Goal: Find specific page/section: Find specific page/section

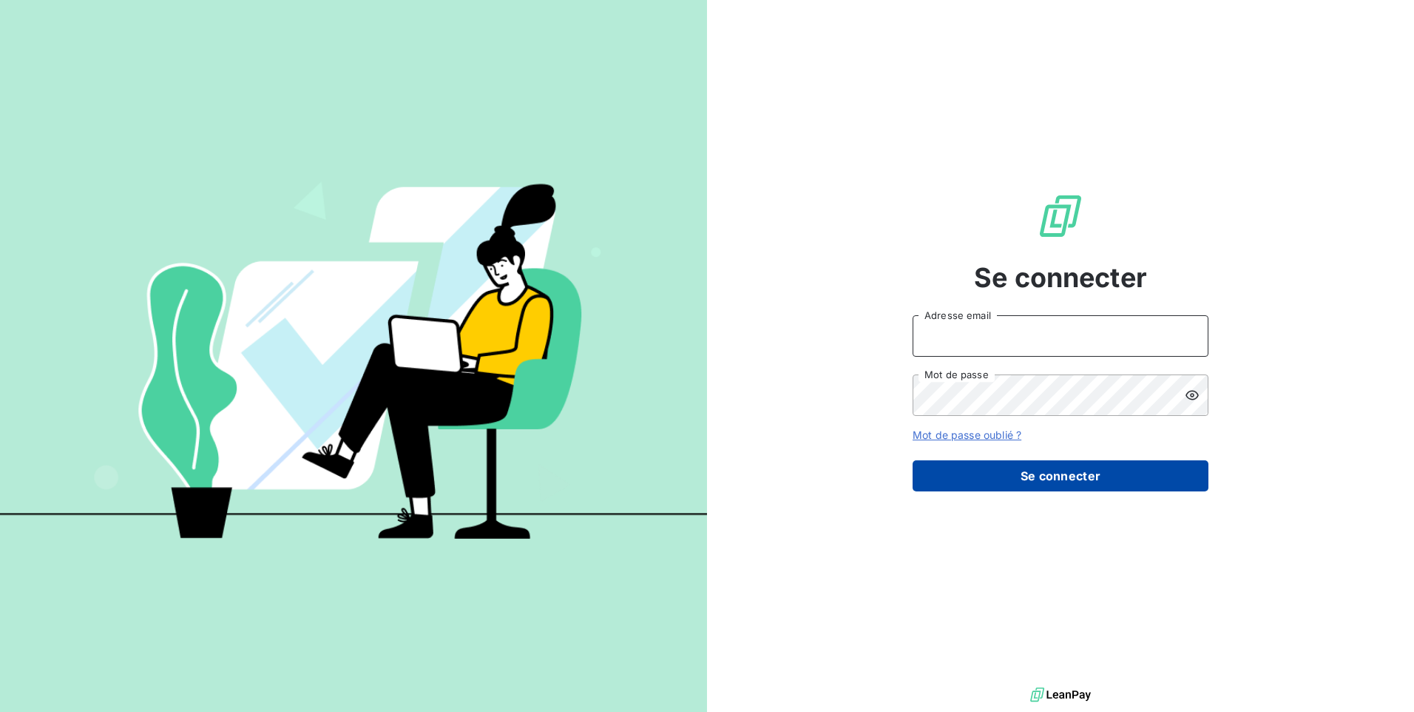
type input "[EMAIL_ADDRESS][DOMAIN_NAME]"
click at [1041, 475] on button "Se connecter" at bounding box center [1061, 475] width 296 height 31
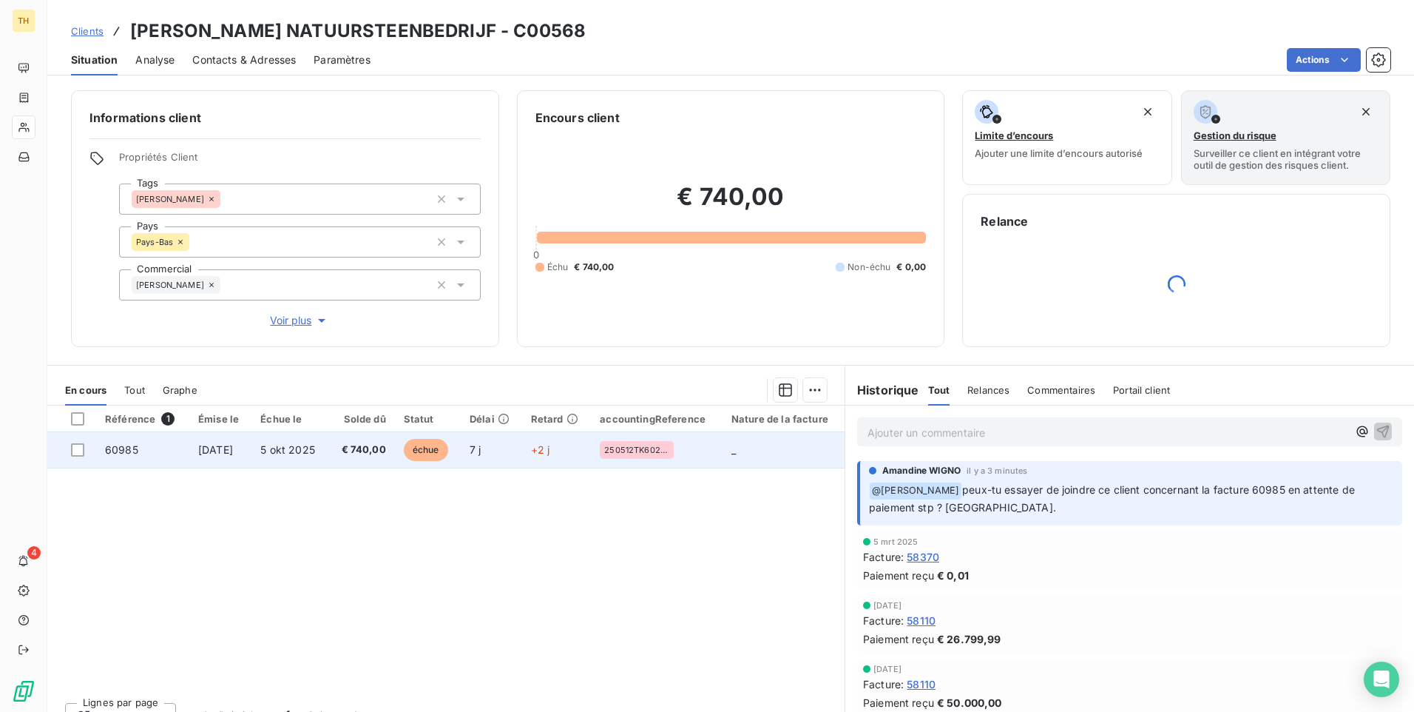
click at [124, 449] on span "60985" at bounding box center [121, 449] width 33 height 13
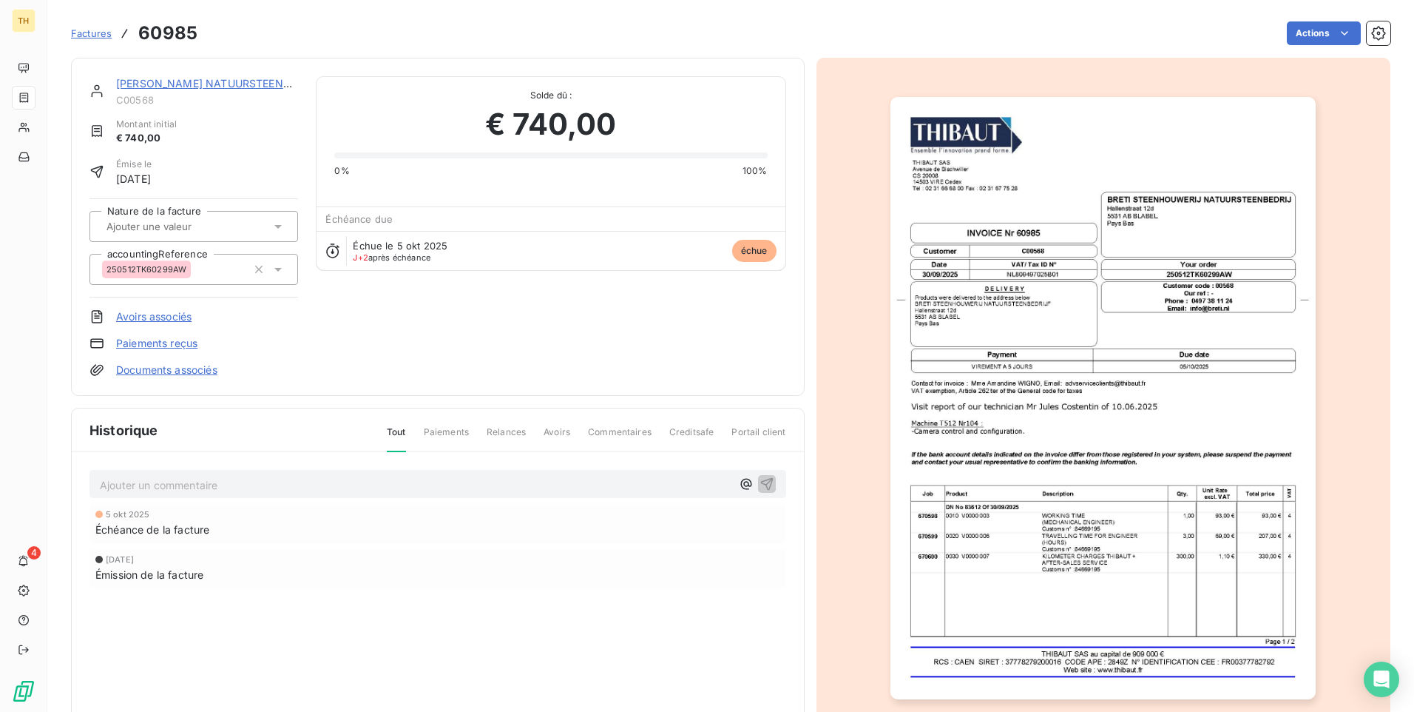
click at [1061, 544] on img "button" at bounding box center [1102, 398] width 425 height 602
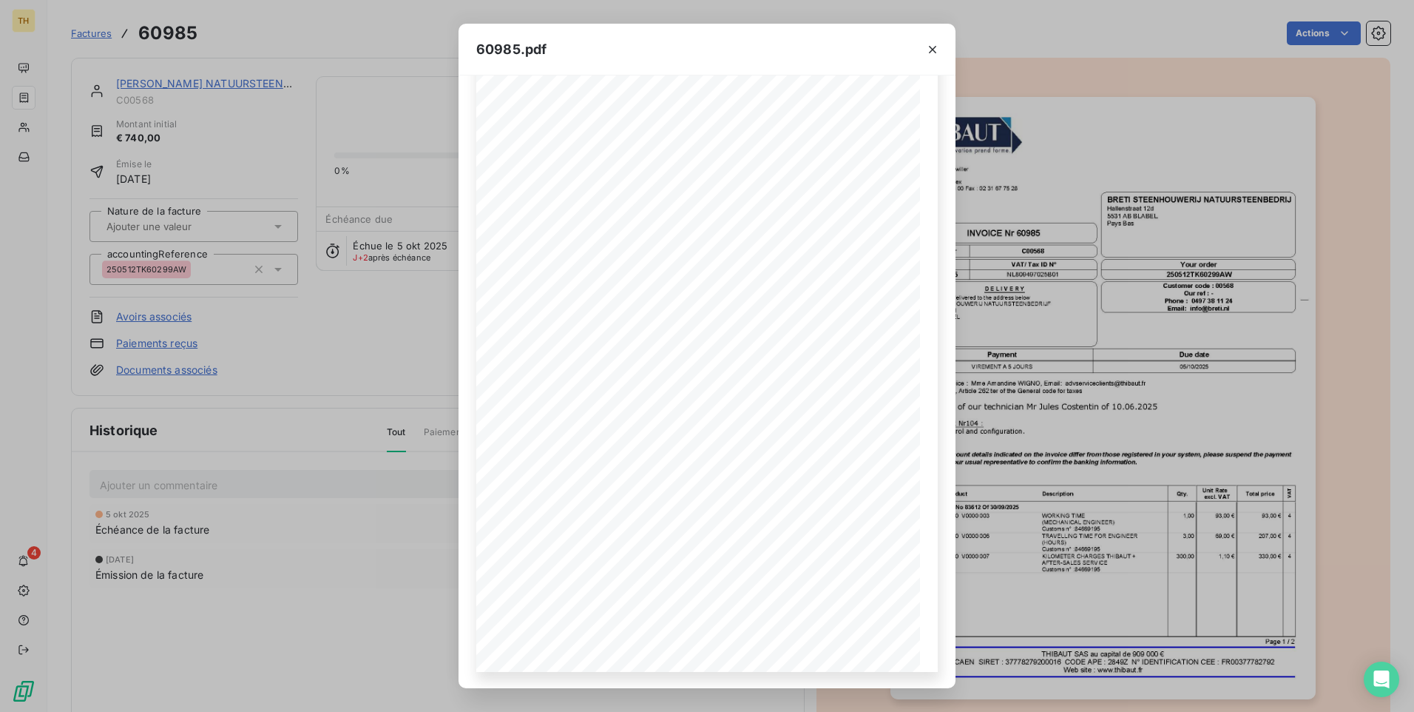
scroll to position [50, 0]
click at [930, 46] on icon "button" at bounding box center [932, 49] width 15 height 15
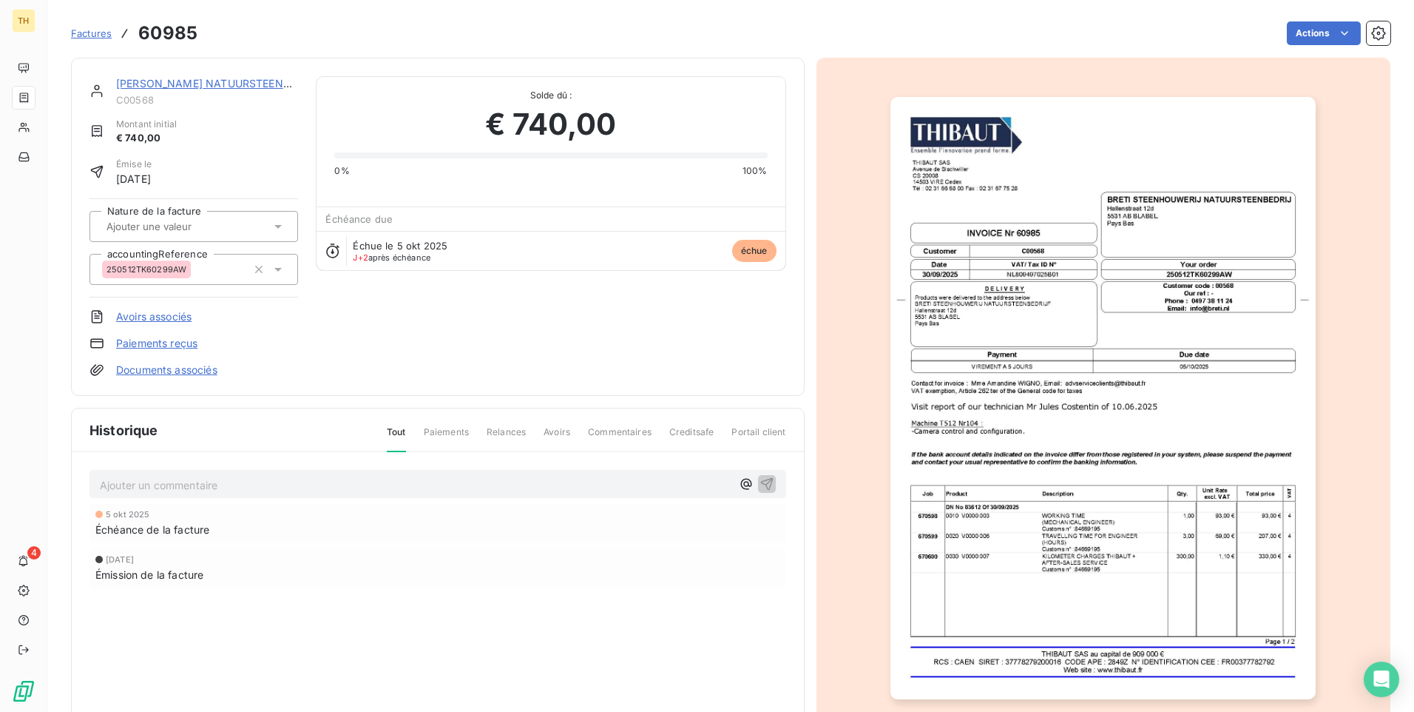
click at [1017, 352] on img "button" at bounding box center [1102, 398] width 425 height 602
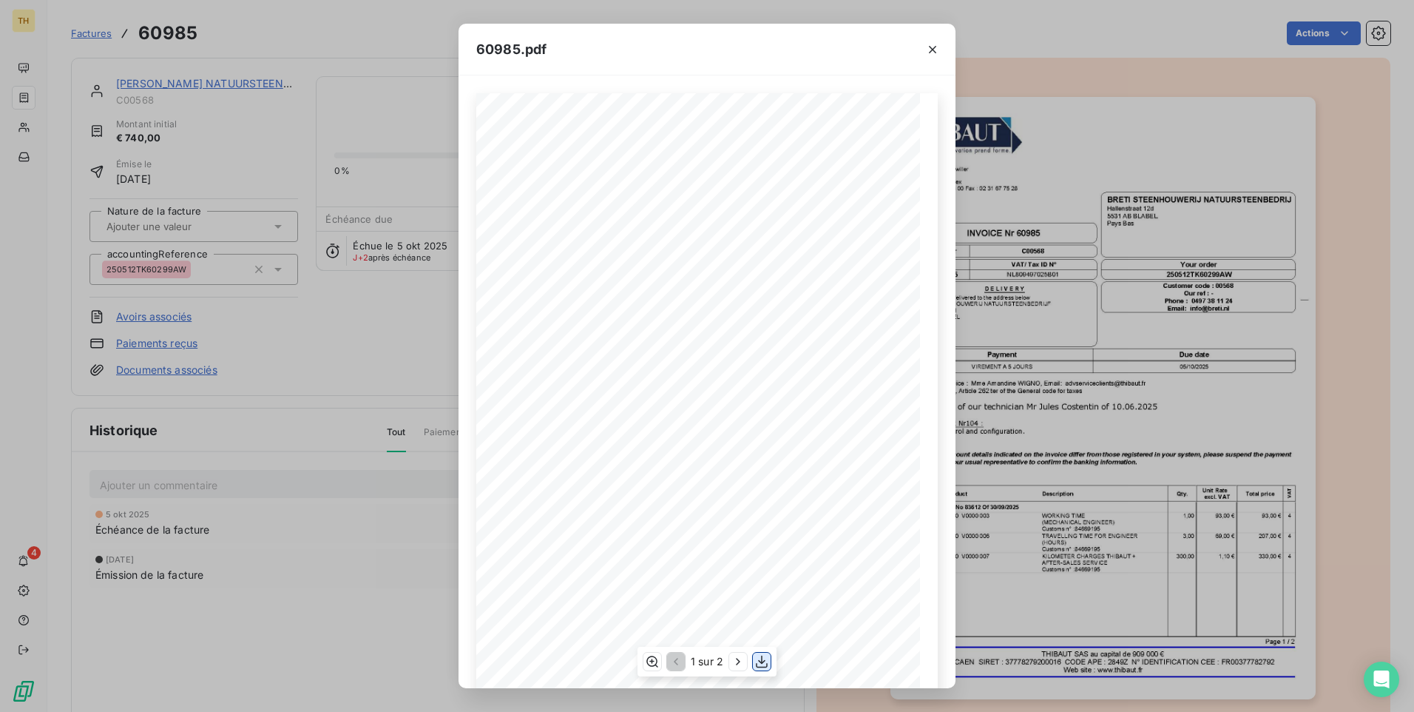
click at [760, 663] on icon "button" at bounding box center [761, 661] width 15 height 15
click at [935, 46] on icon "button" at bounding box center [932, 49] width 15 height 15
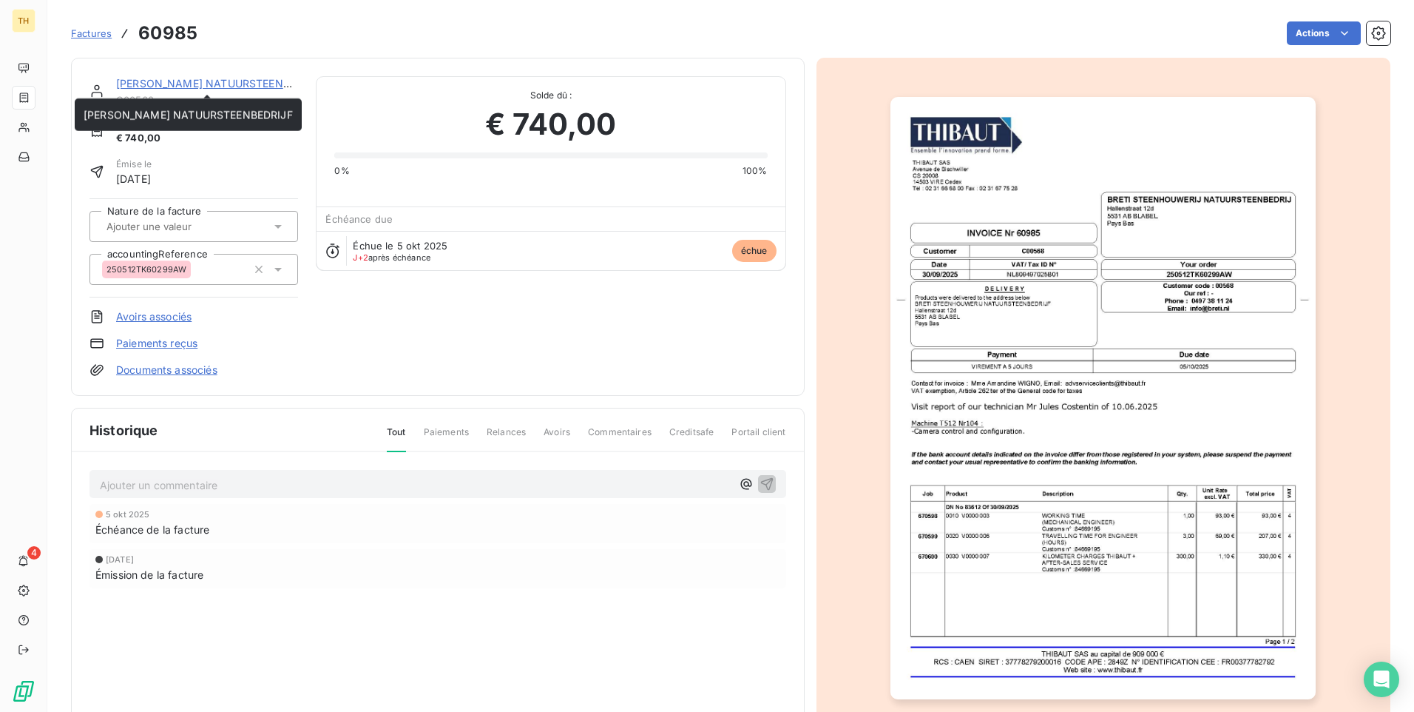
click at [205, 84] on link "[PERSON_NAME] NATUURSTEENBEDRIJF" at bounding box center [220, 83] width 209 height 13
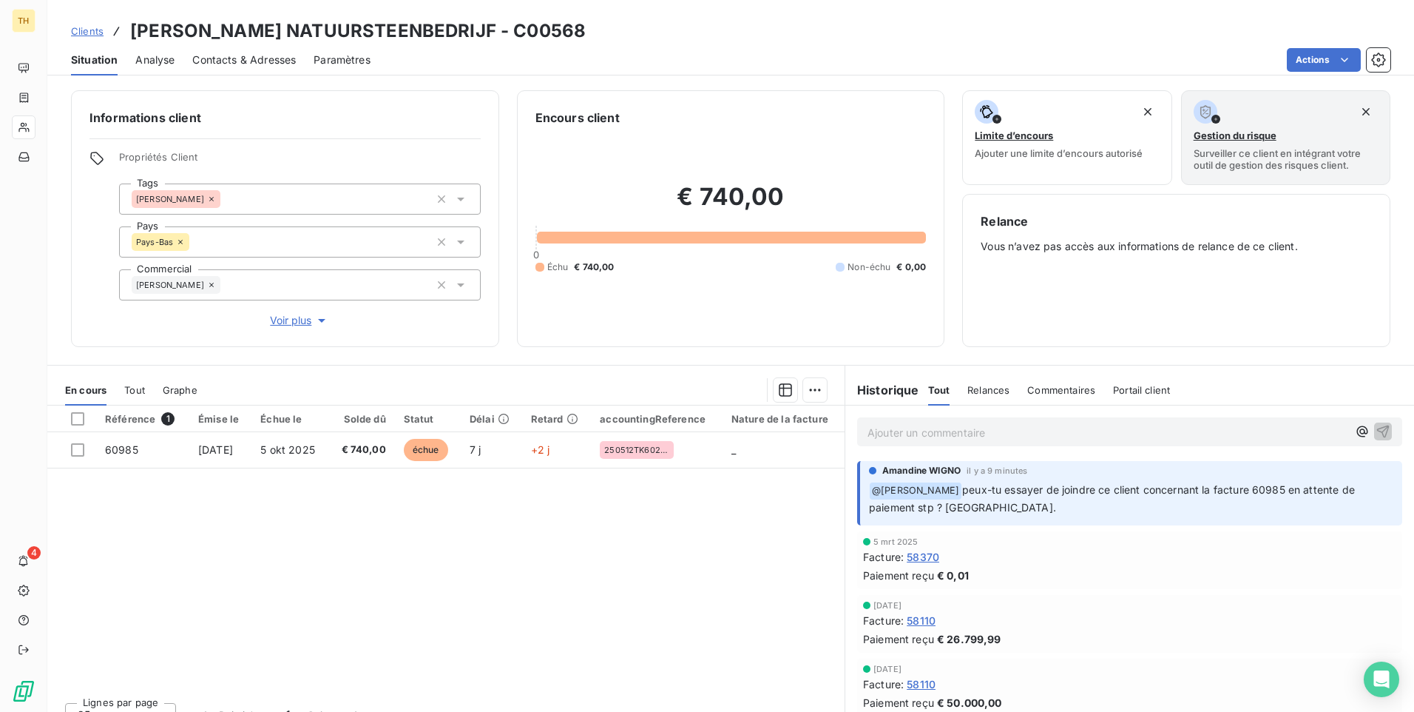
click at [890, 433] on p "Ajouter un commentaire ﻿" at bounding box center [1108, 432] width 480 height 18
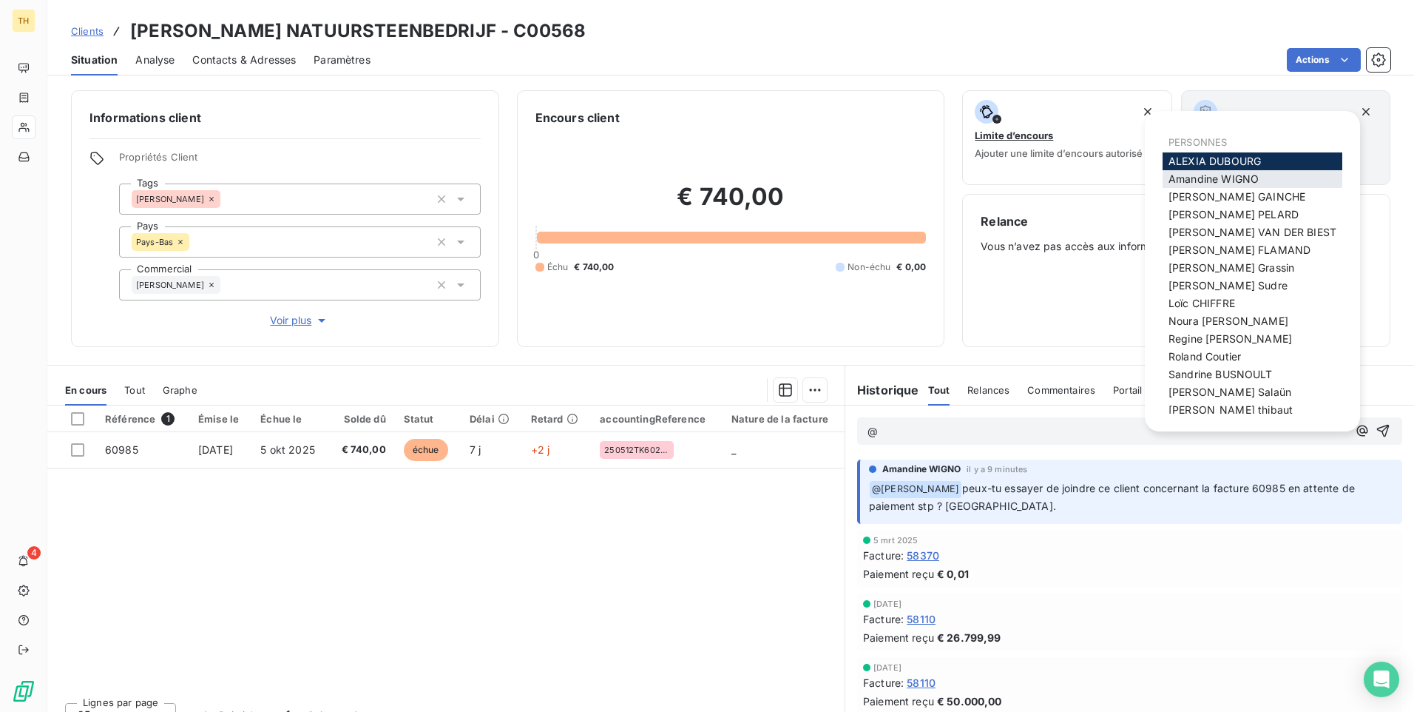
click at [1231, 178] on span "[PERSON_NAME]" at bounding box center [1214, 178] width 90 height 13
click at [1222, 285] on span "[PERSON_NAME]" at bounding box center [1228, 285] width 119 height 13
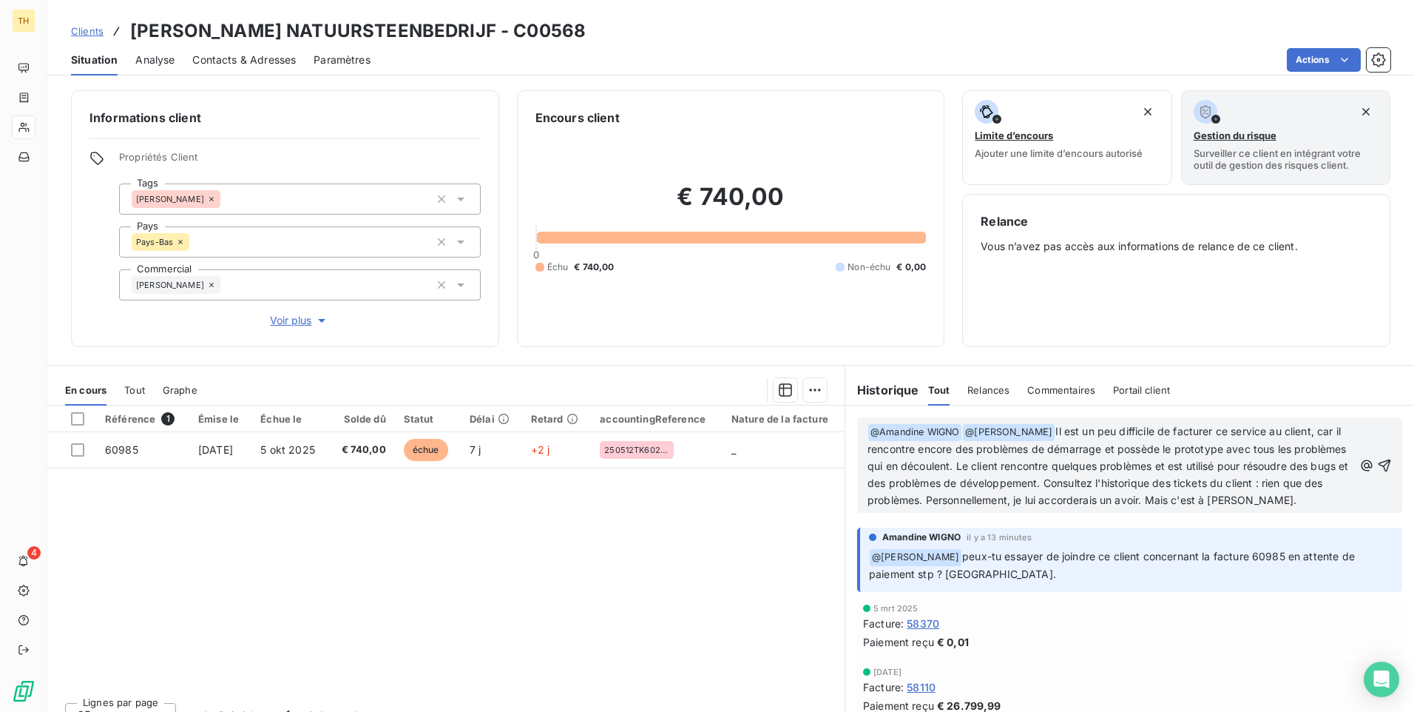
click at [1203, 467] on span "Il est un peu difficile de facturer ce service au client, car il rencontre enco…" at bounding box center [1110, 465] width 484 height 81
click at [1379, 471] on icon "button" at bounding box center [1385, 465] width 13 height 13
